Goal: Share content: Share content

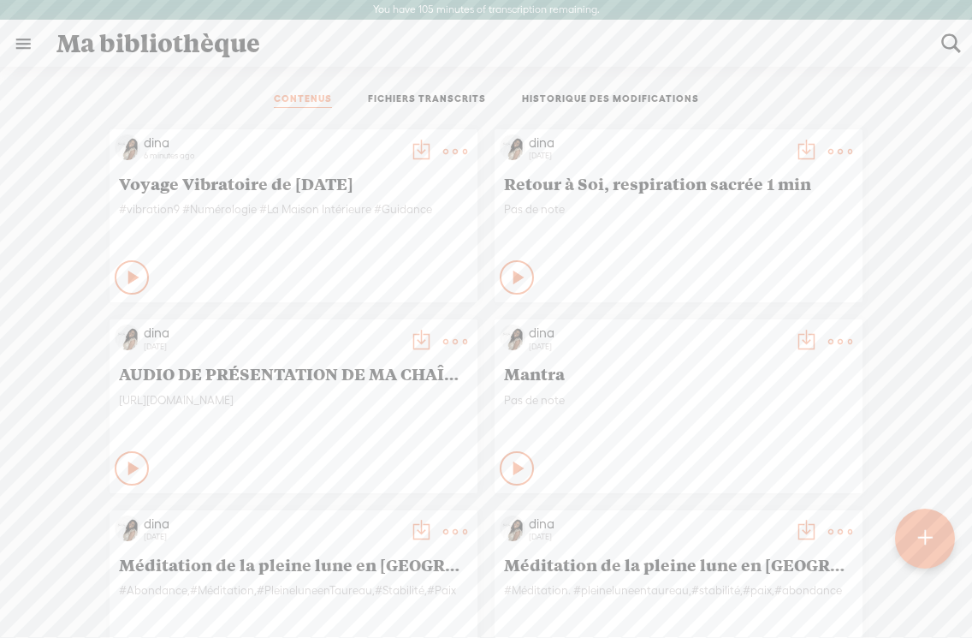
click at [454, 150] on t at bounding box center [455, 152] width 24 height 24
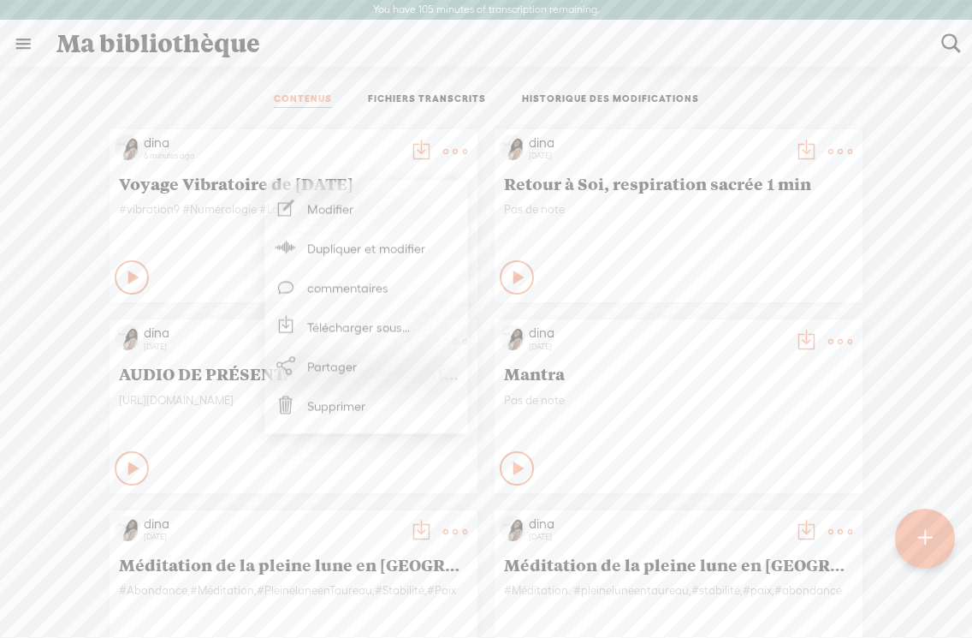
click at [354, 372] on link "Partager" at bounding box center [366, 366] width 187 height 39
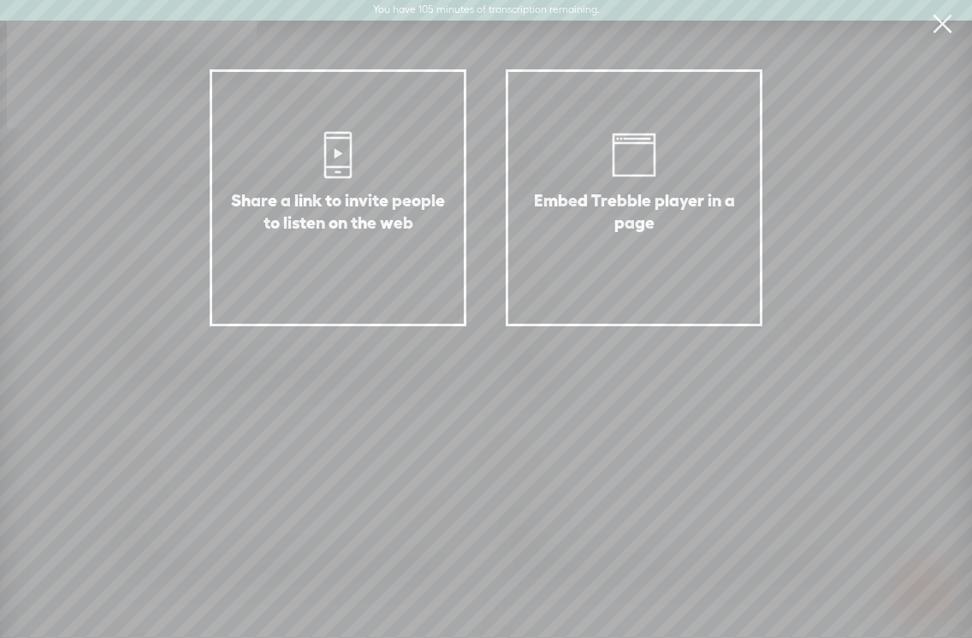
click at [430, 194] on div "Share a link to invite people to listen on the web" at bounding box center [338, 232] width 216 height 86
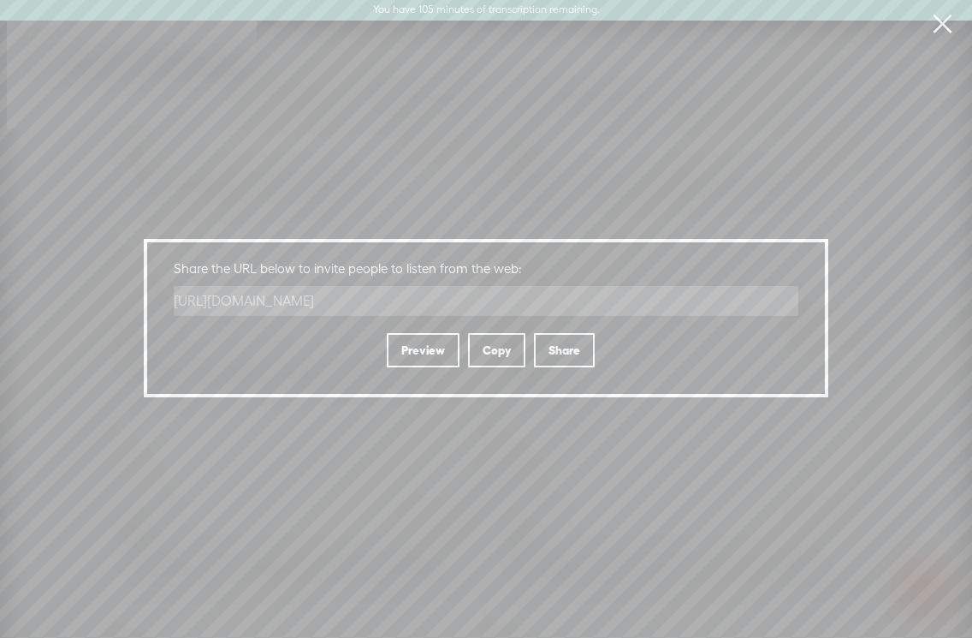
click at [495, 357] on div "Copy" at bounding box center [496, 350] width 57 height 34
click at [501, 349] on div "Copy" at bounding box center [496, 350] width 57 height 34
click at [933, 18] on link at bounding box center [942, 24] width 43 height 48
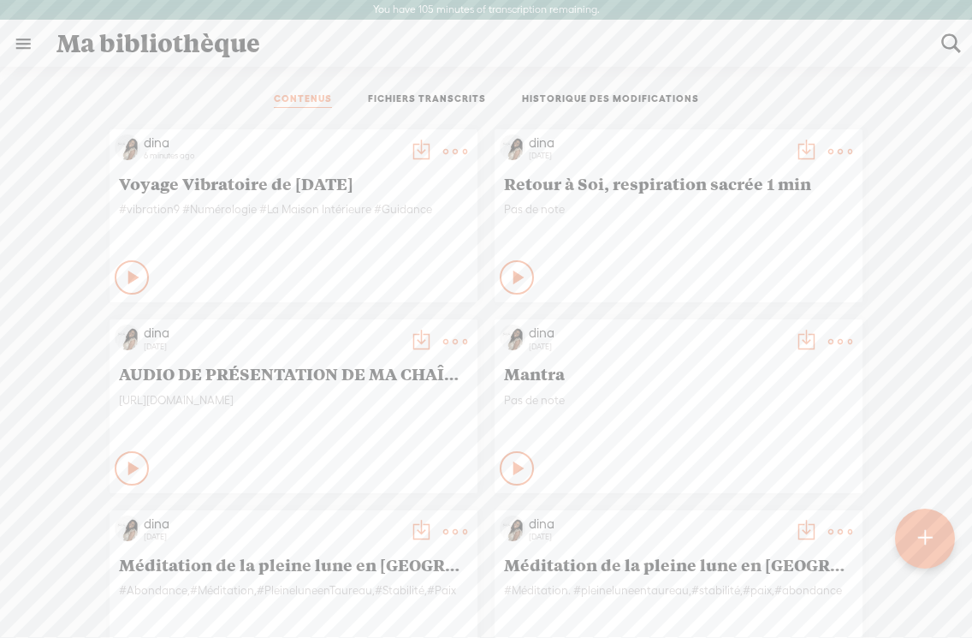
click at [453, 147] on t at bounding box center [455, 152] width 24 height 24
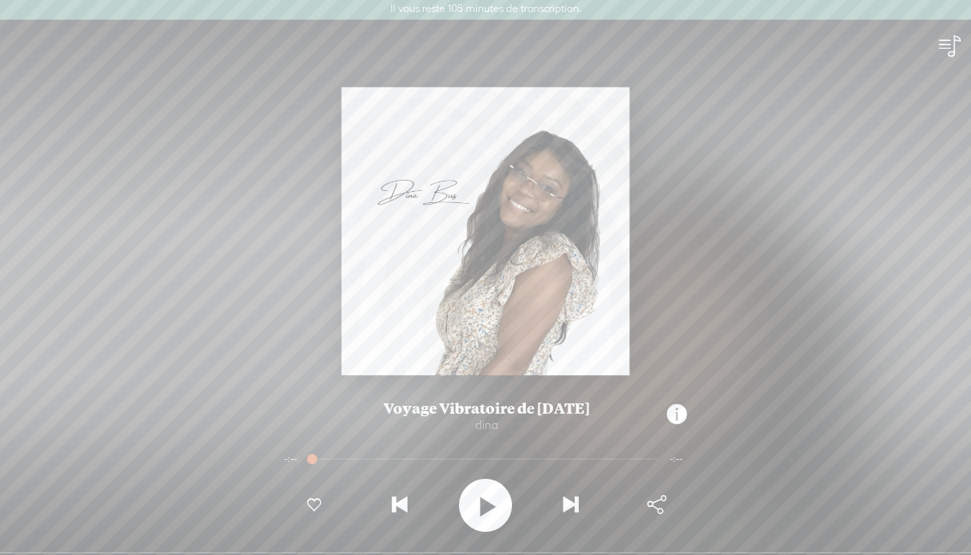
click at [497, 509] on div at bounding box center [485, 505] width 53 height 53
click at [948, 45] on t at bounding box center [950, 46] width 26 height 26
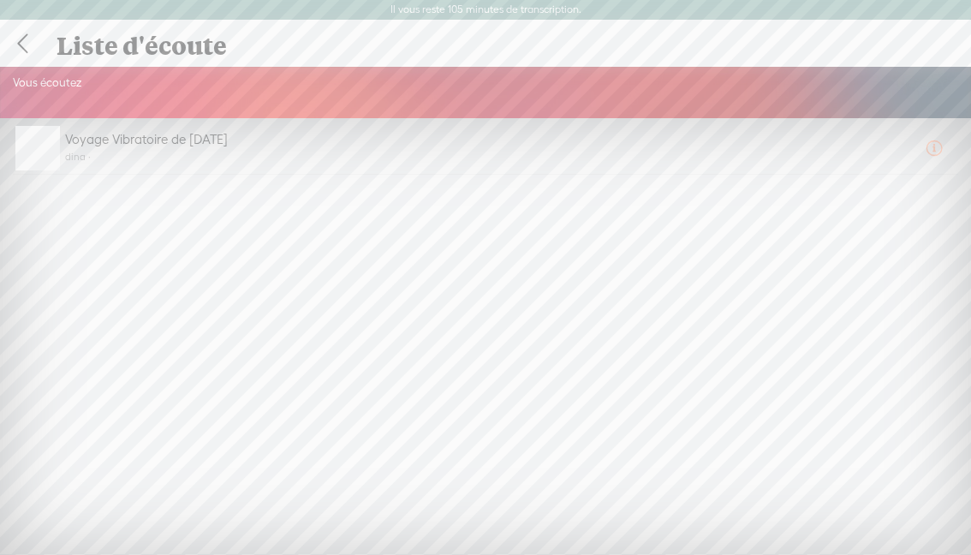
click at [27, 43] on link at bounding box center [22, 43] width 43 height 45
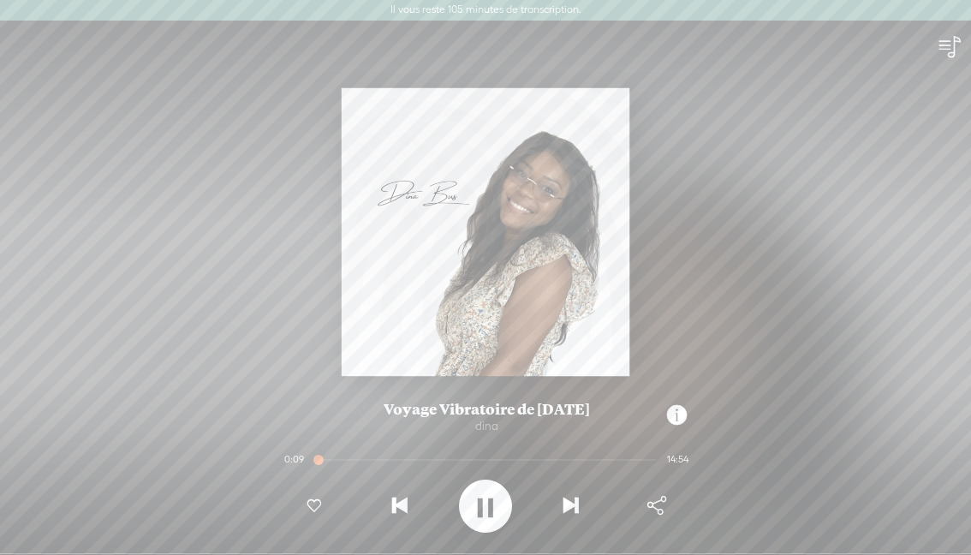
scroll to position [1, 0]
click at [485, 499] on t at bounding box center [485, 505] width 15 height 45
click at [775, 42] on t at bounding box center [949, 46] width 26 height 26
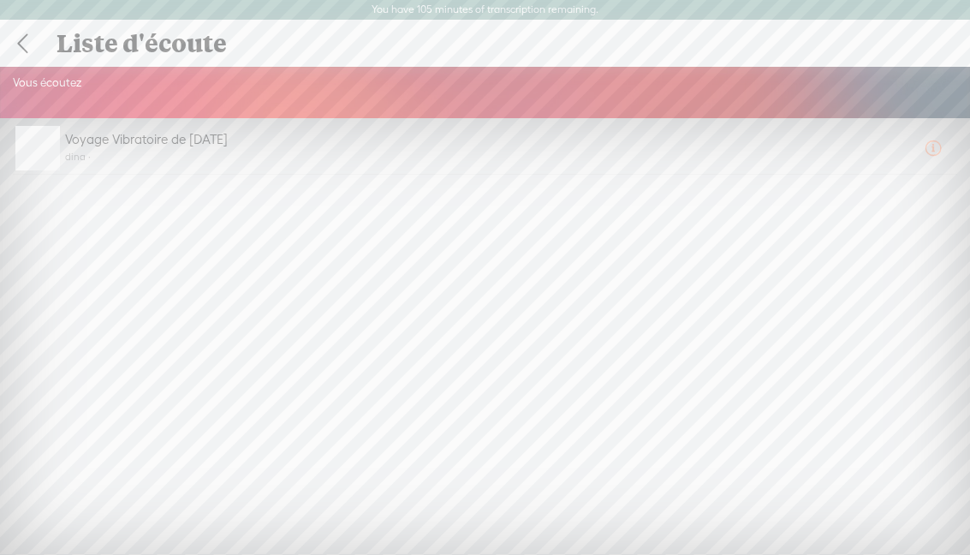
click at [775, 42] on div at bounding box center [949, 43] width 44 height 45
